Goal: Task Accomplishment & Management: Manage account settings

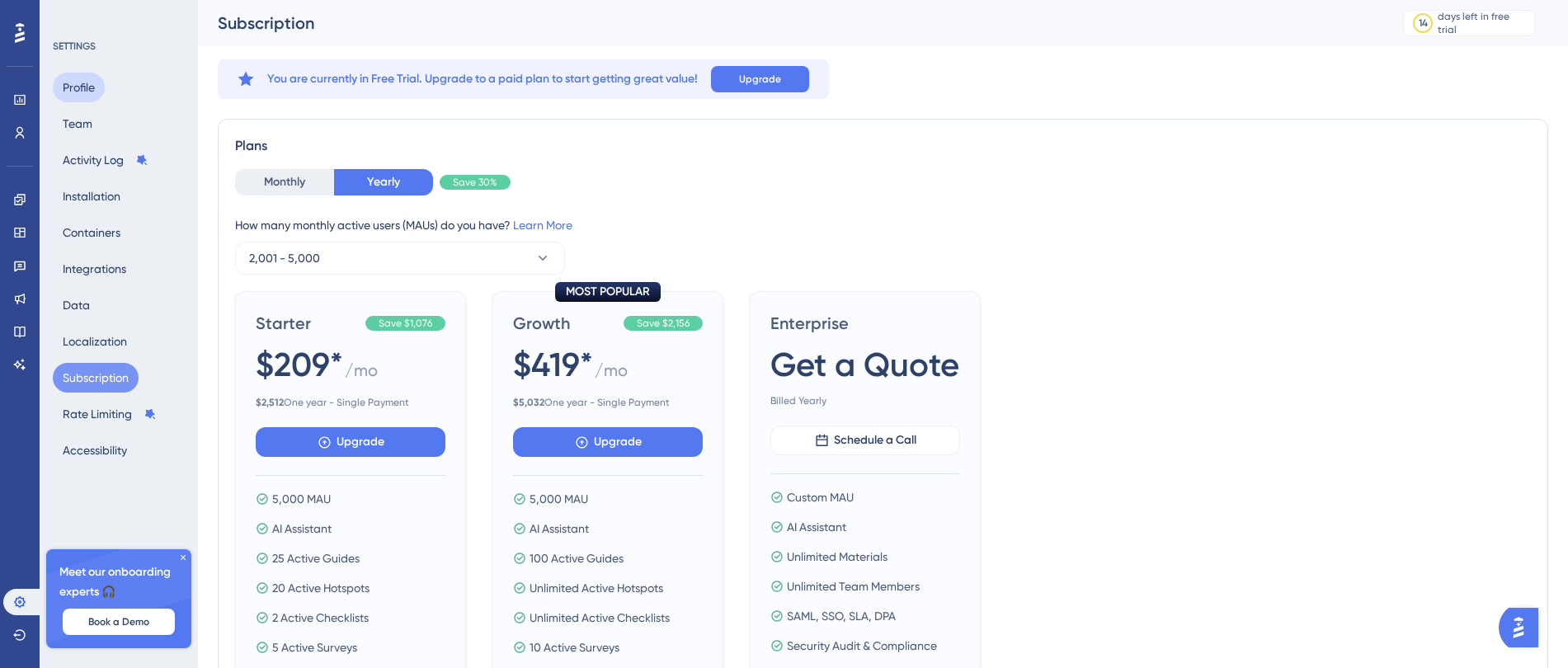
click at [76, 87] on button "Profile" at bounding box center [78, 87] width 52 height 30
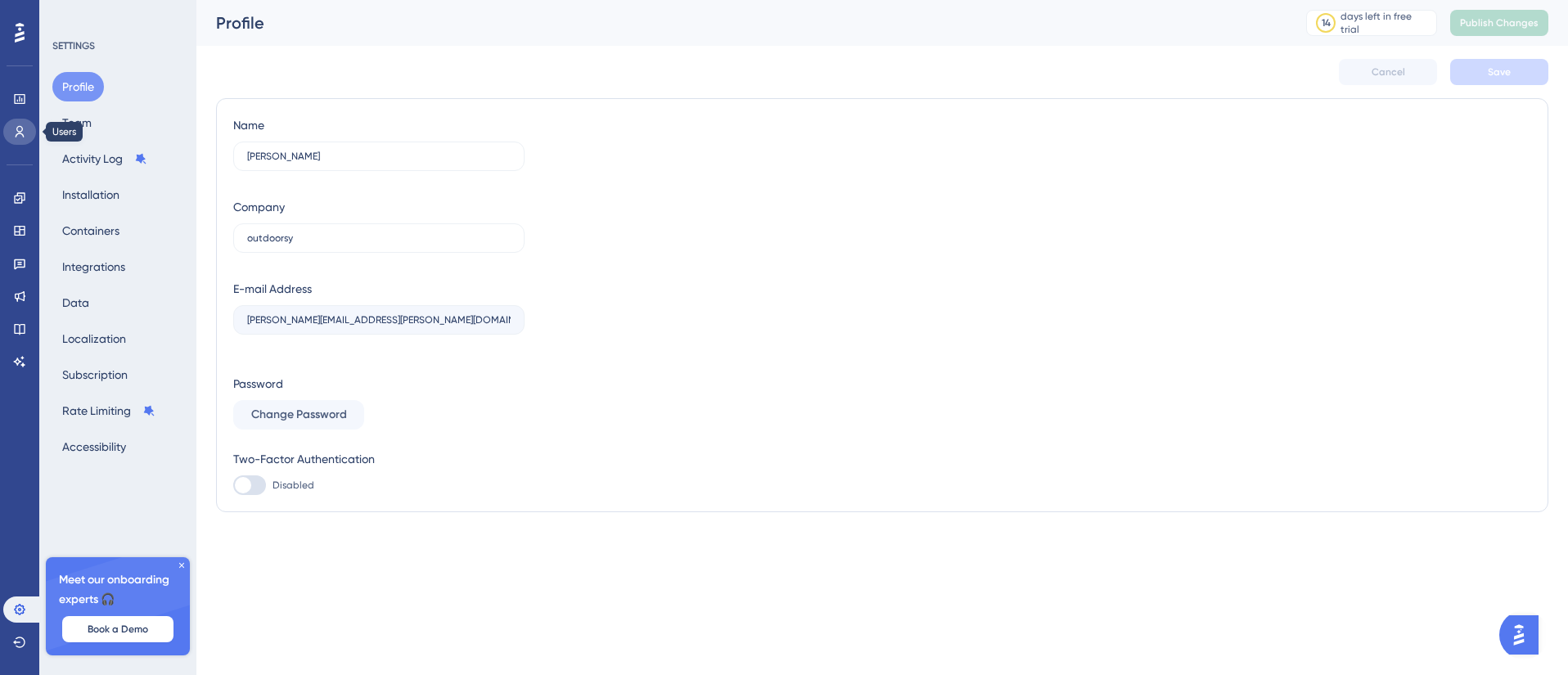
click at [32, 138] on link at bounding box center [19, 131] width 33 height 26
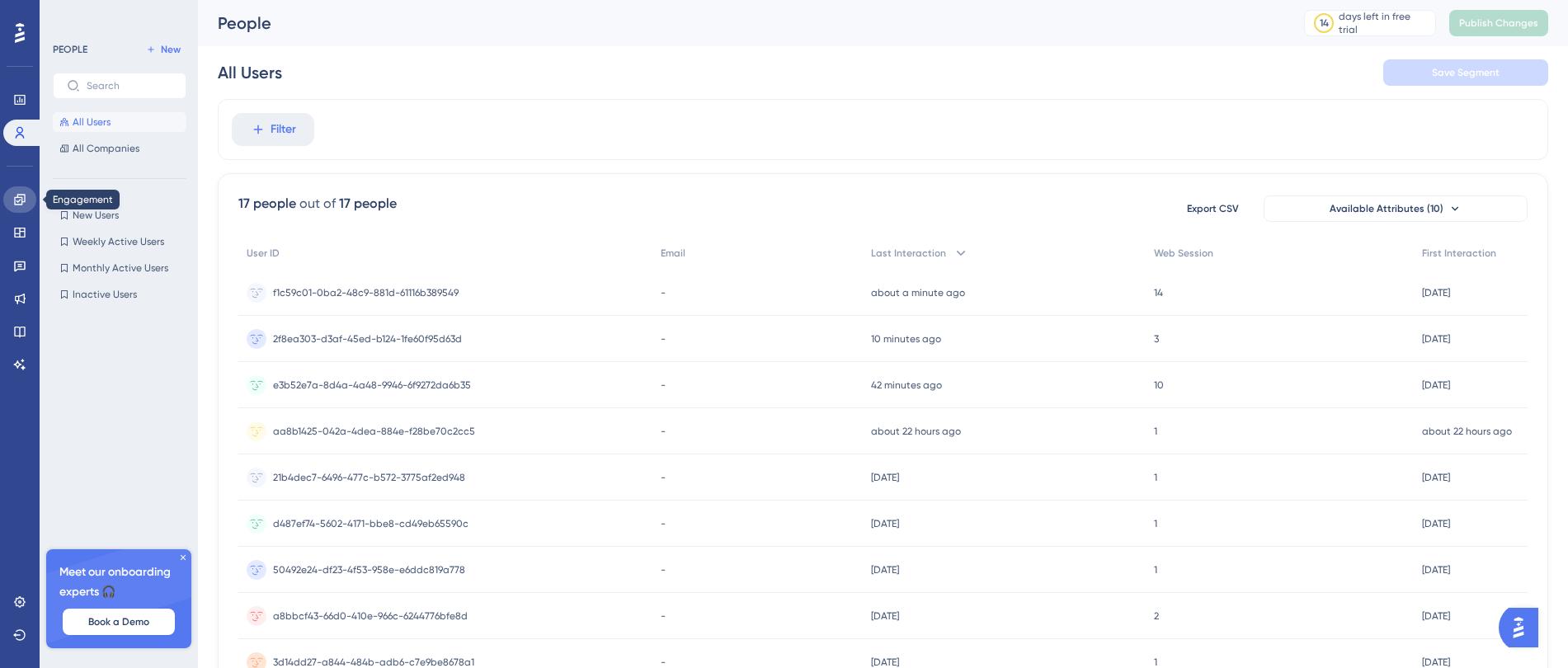
click at [20, 208] on link at bounding box center [20, 199] width 33 height 26
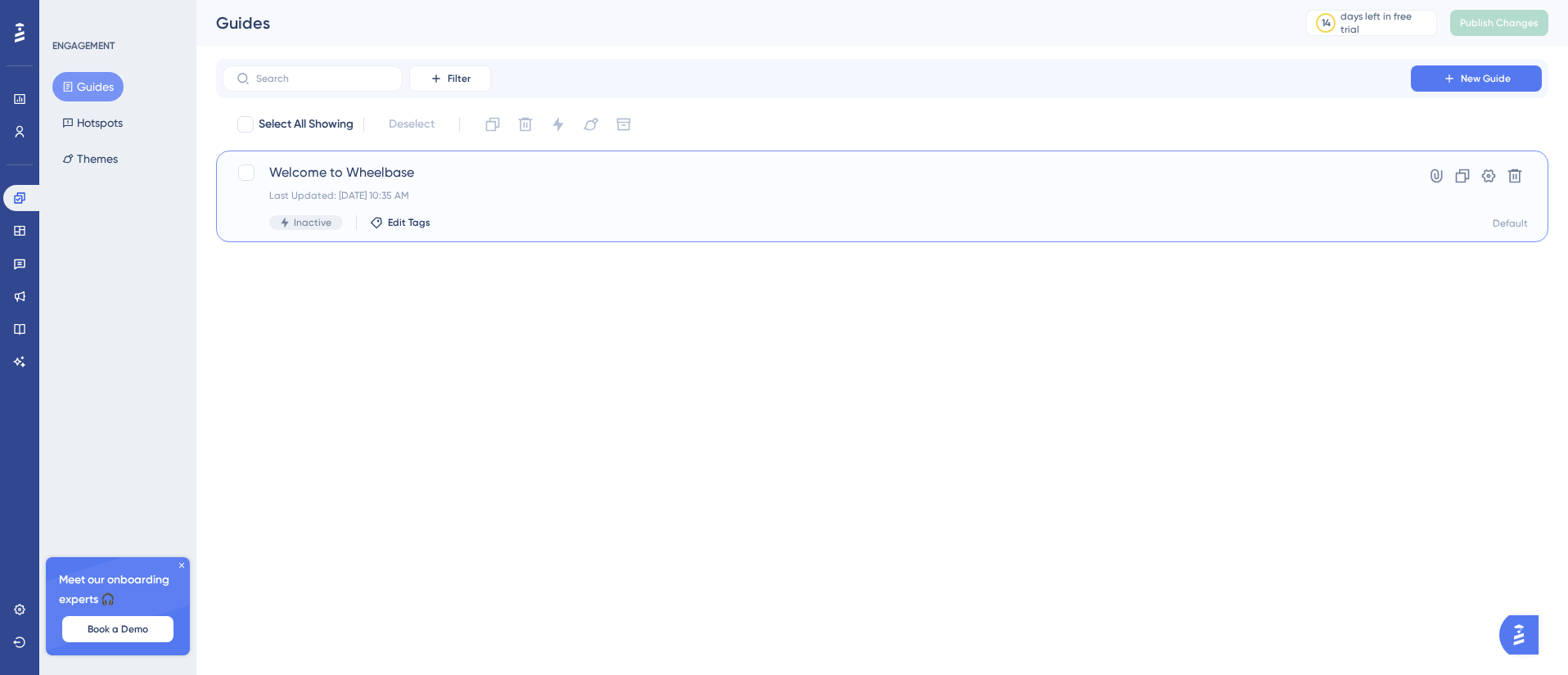
click at [323, 192] on div "Last Updated: [DATE] 10:35 AM" at bounding box center [816, 195] width 1095 height 13
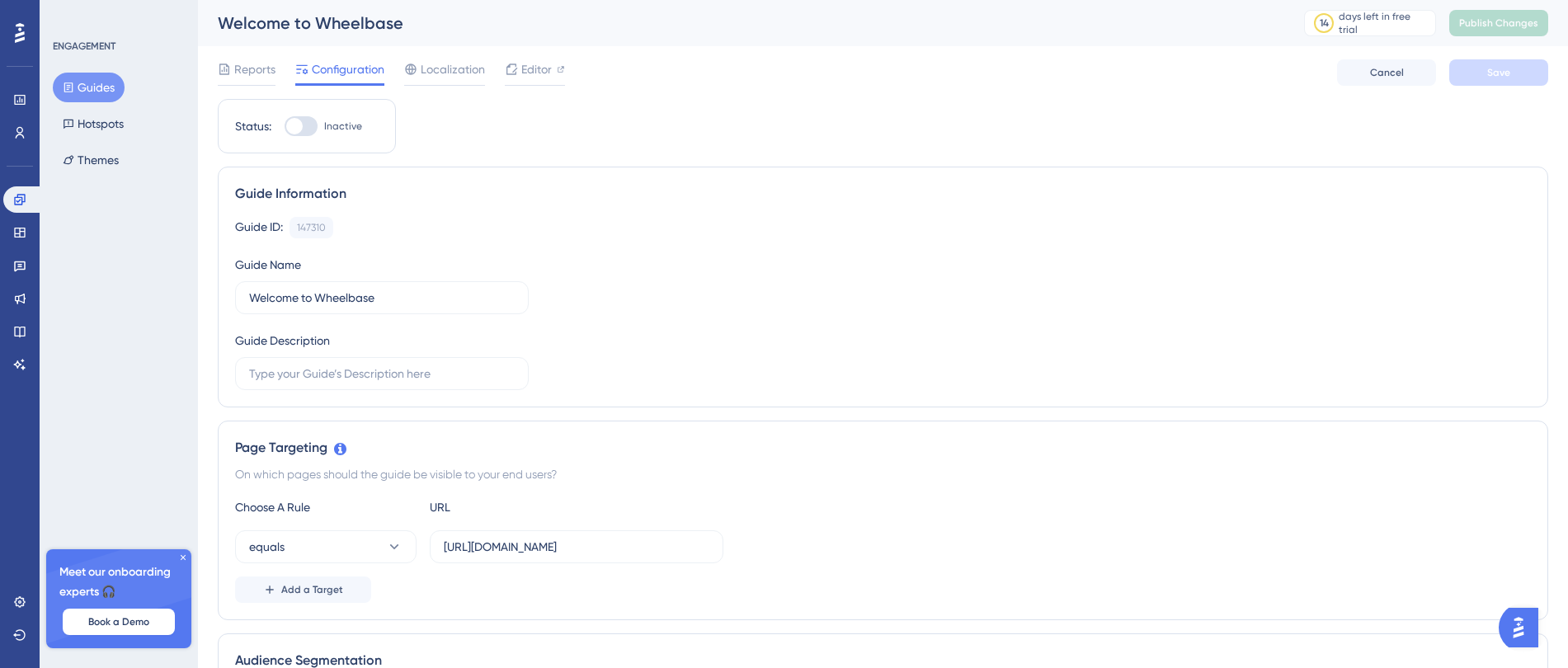
click at [295, 138] on div "Status: Inactive" at bounding box center [306, 126] width 178 height 55
click at [299, 116] on div at bounding box center [301, 125] width 33 height 20
click at [285, 126] on input "Inactive" at bounding box center [284, 126] width 1 height 1
checkbox input "true"
click at [1484, 74] on button "Save" at bounding box center [1499, 72] width 99 height 26
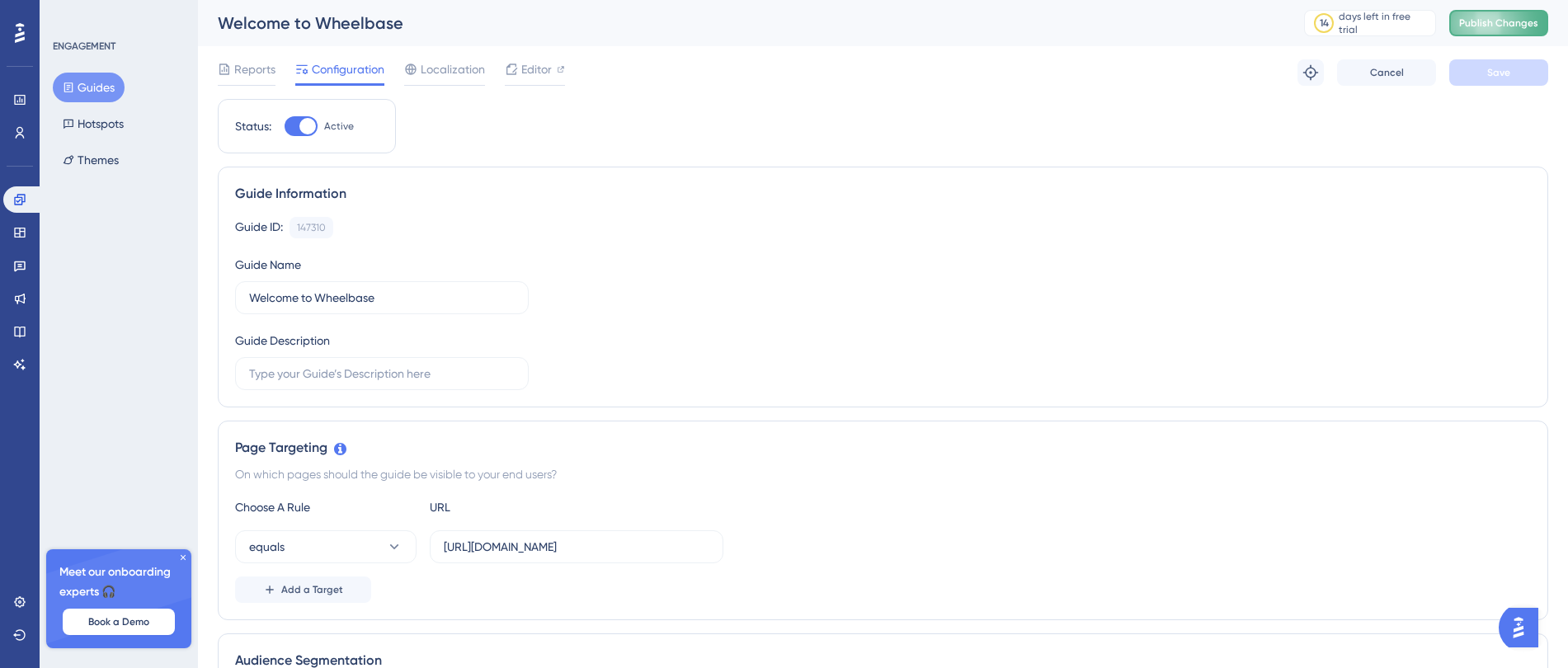
click at [1516, 25] on span "Publish Changes" at bounding box center [1499, 22] width 79 height 13
click at [184, 559] on icon at bounding box center [183, 557] width 10 height 10
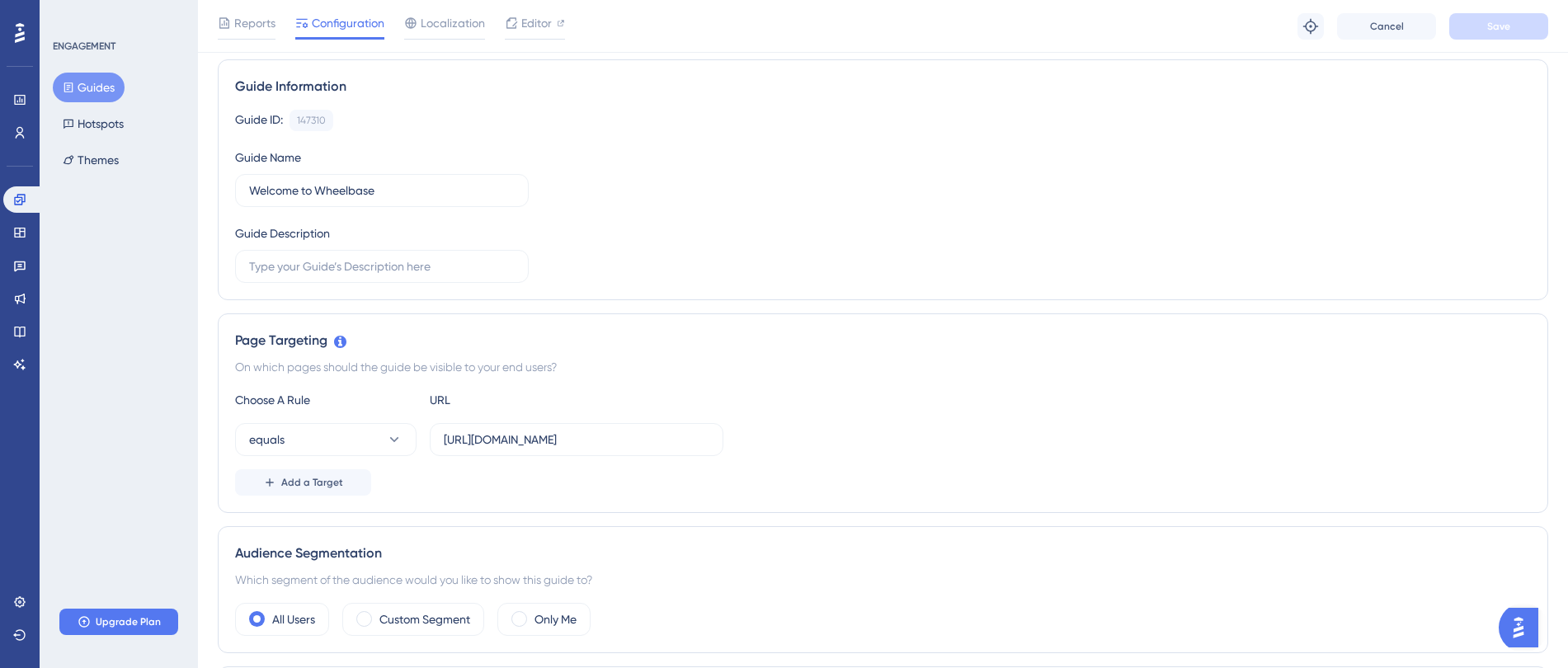
scroll to position [89, 0]
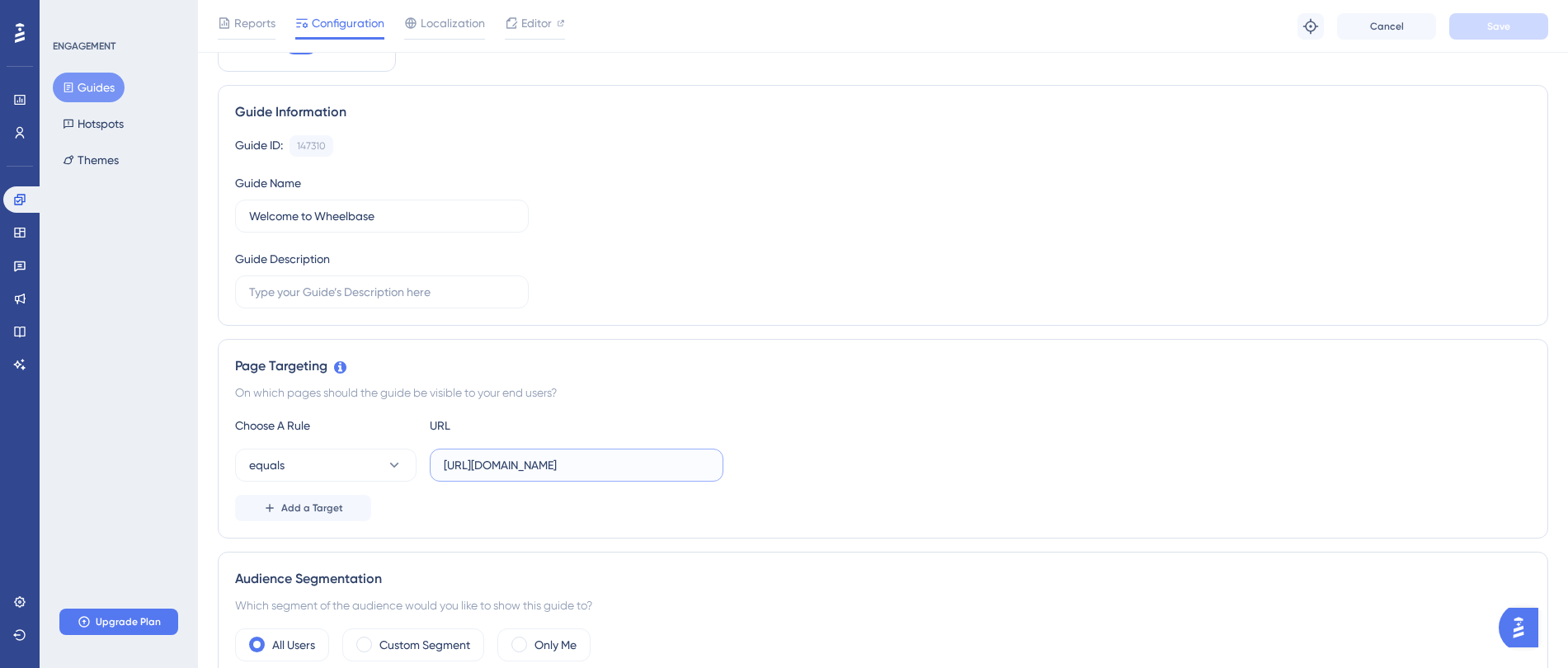
click at [588, 468] on input "[URL][DOMAIN_NAME]" at bounding box center [577, 464] width 266 height 18
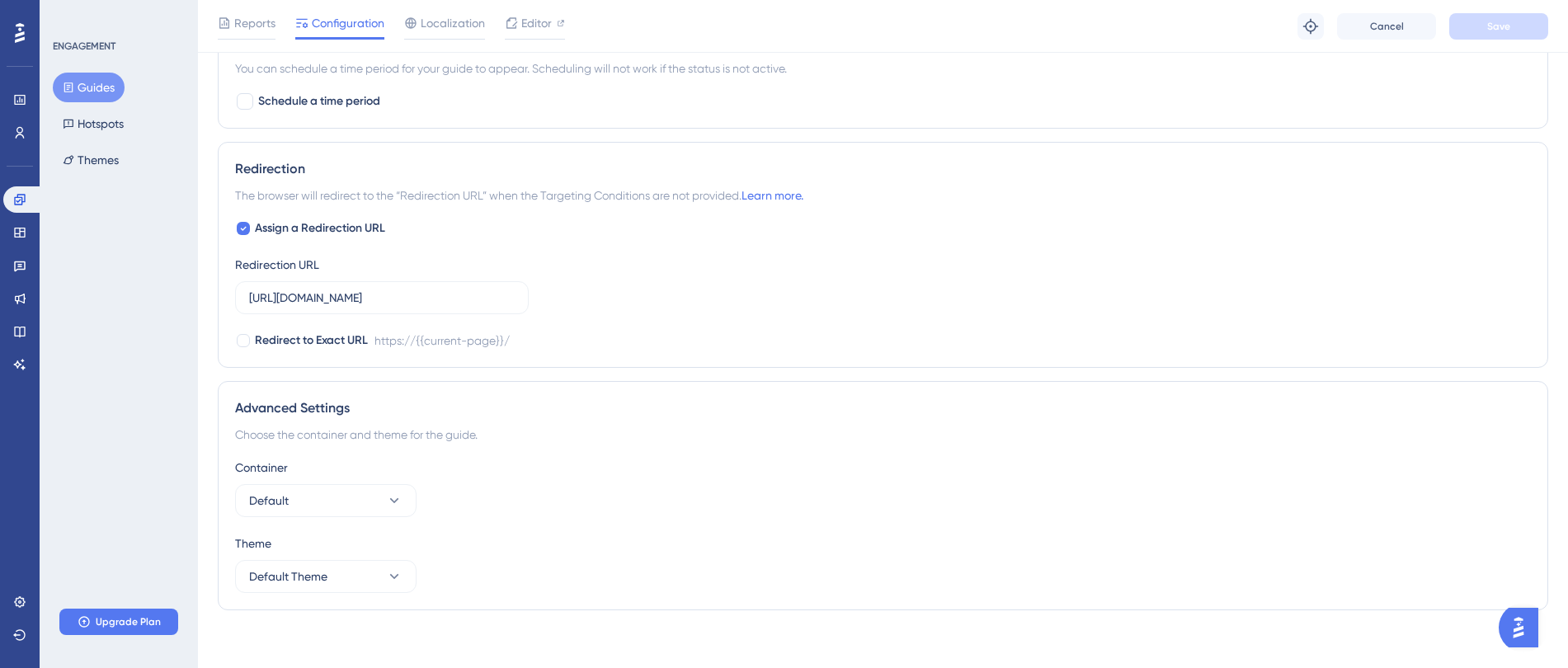
scroll to position [1088, 0]
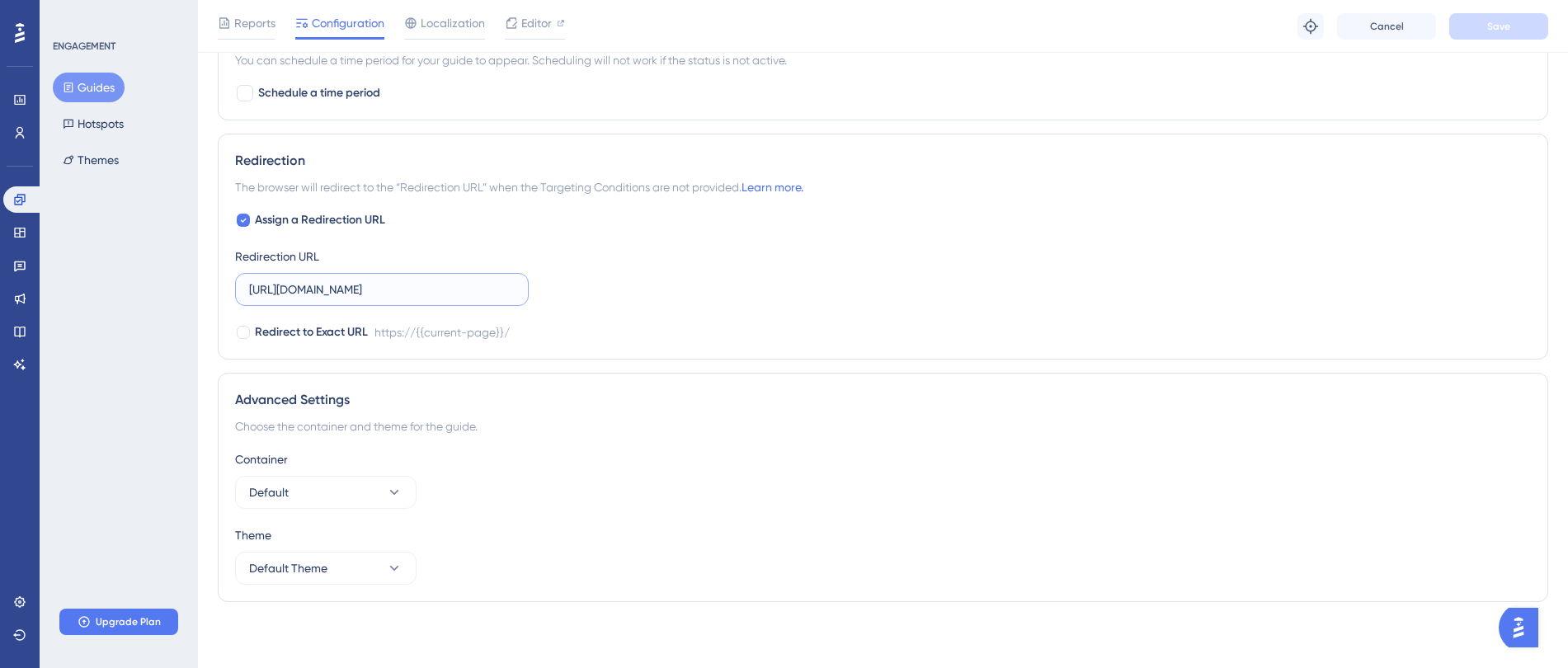
click at [460, 288] on input "[URL][DOMAIN_NAME]" at bounding box center [382, 289] width 266 height 18
paste input "-staging"
type input "[URL][DOMAIN_NAME]"
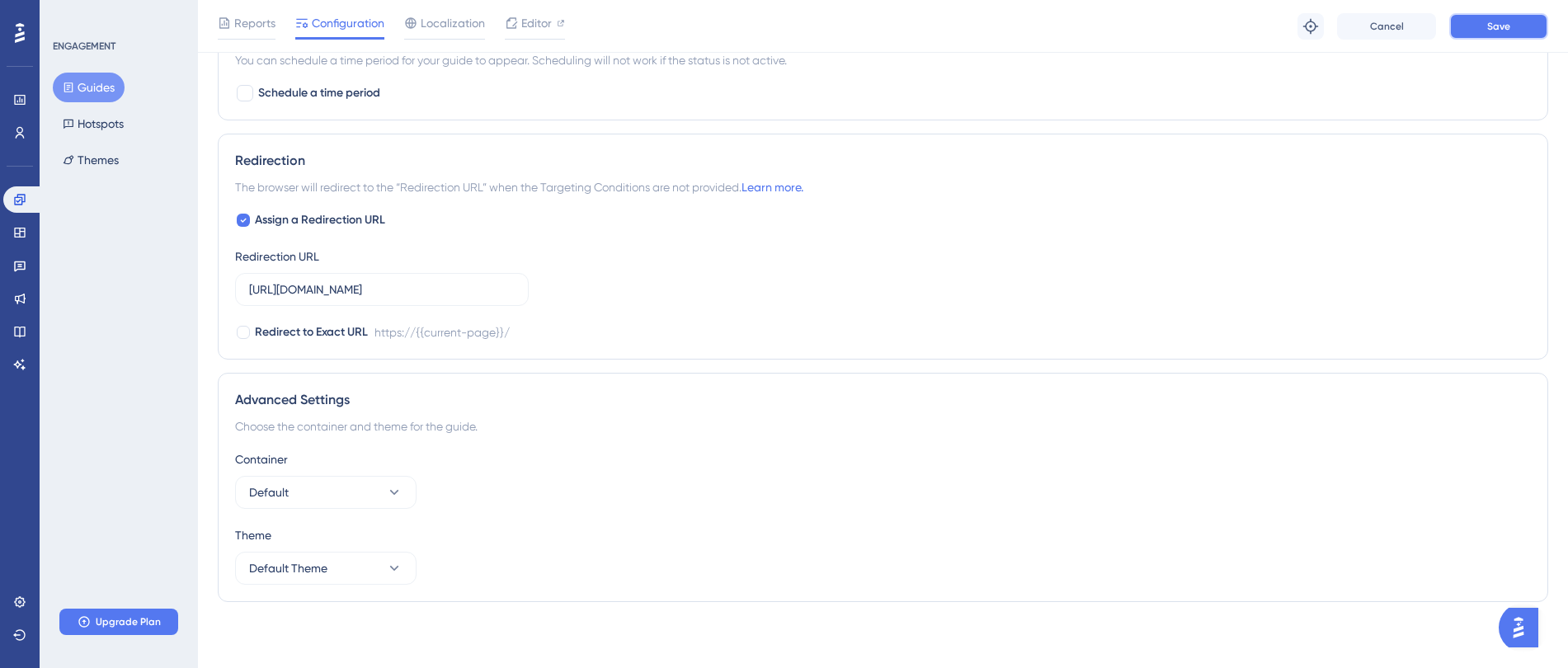
click at [1523, 37] on button "Save" at bounding box center [1499, 26] width 99 height 26
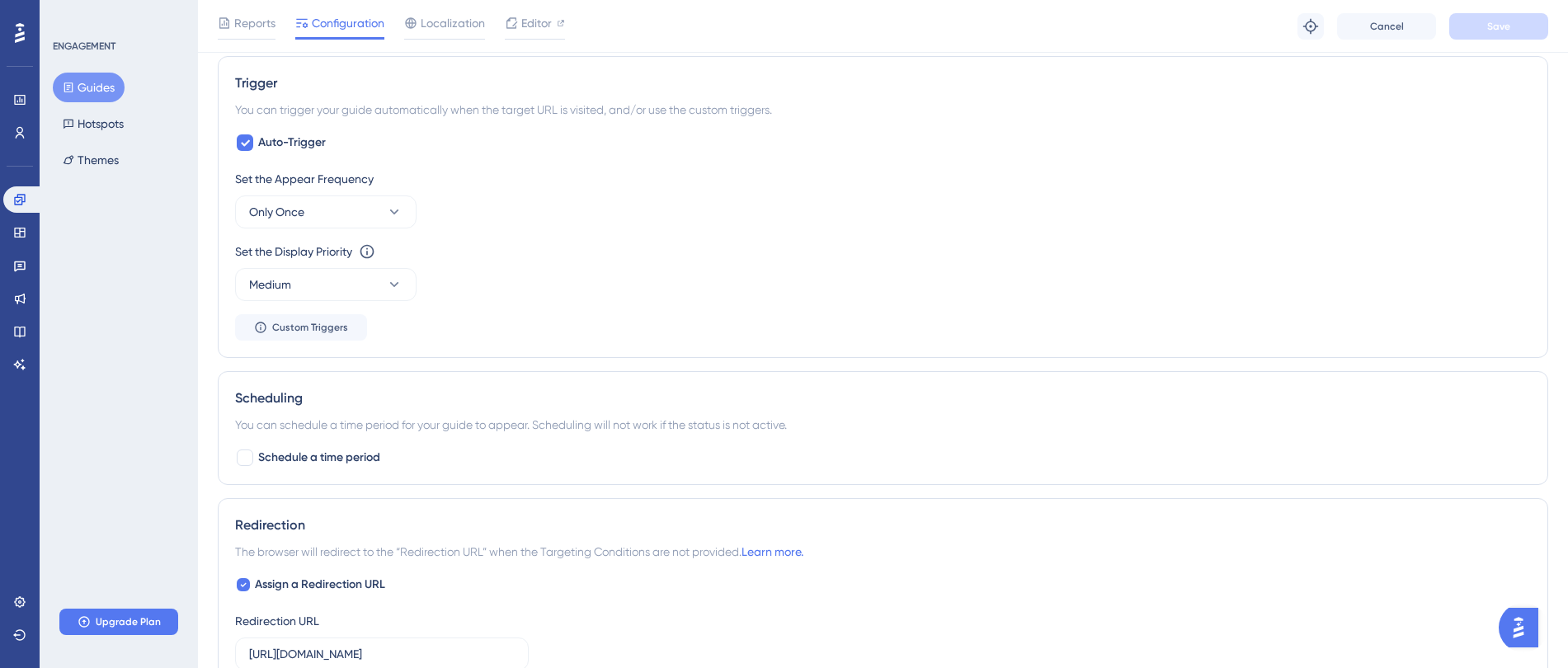
scroll to position [0, 0]
